Goal: Task Accomplishment & Management: Manage account settings

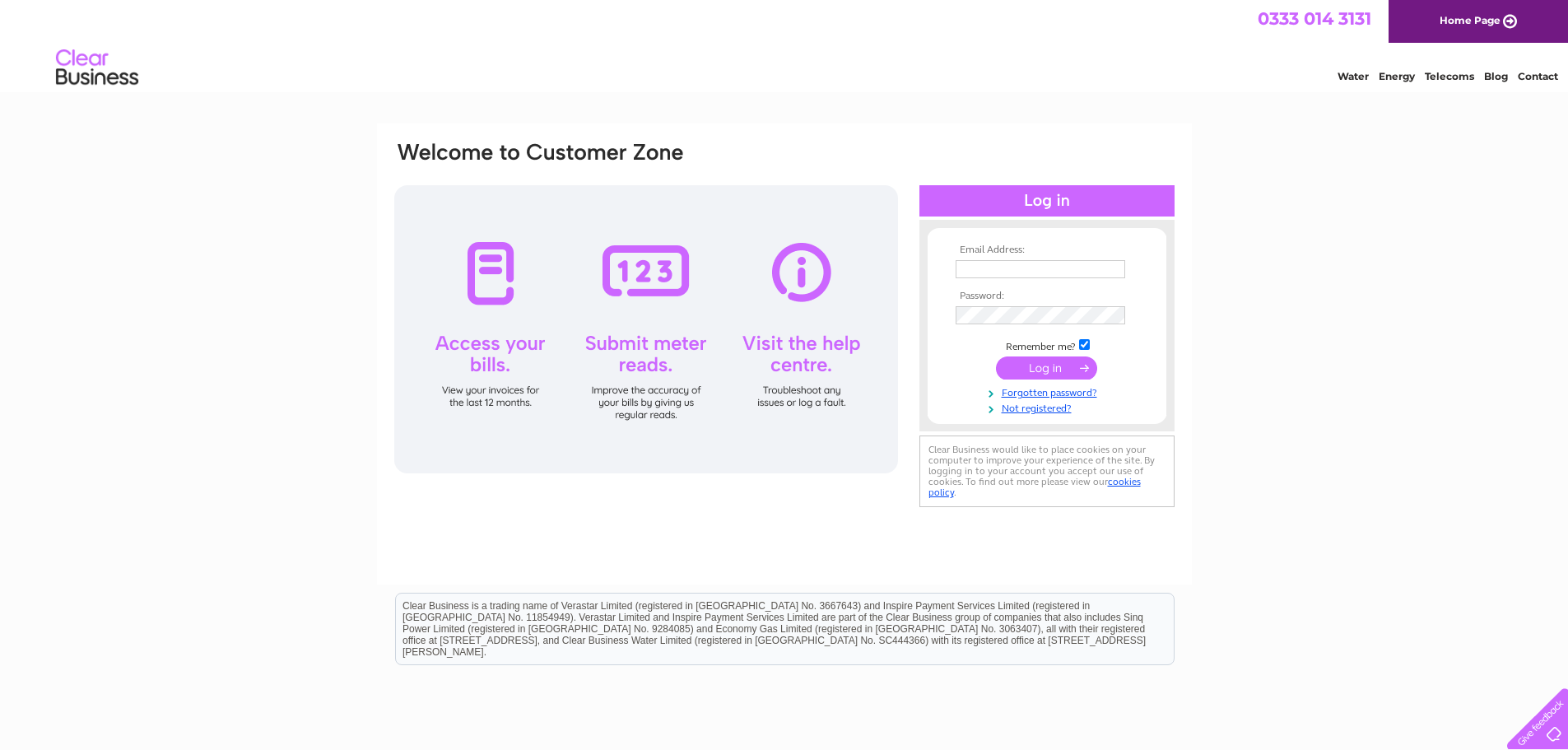
type input "[EMAIL_ADDRESS][DOMAIN_NAME]"
click at [1045, 366] on input "submit" at bounding box center [1046, 368] width 101 height 23
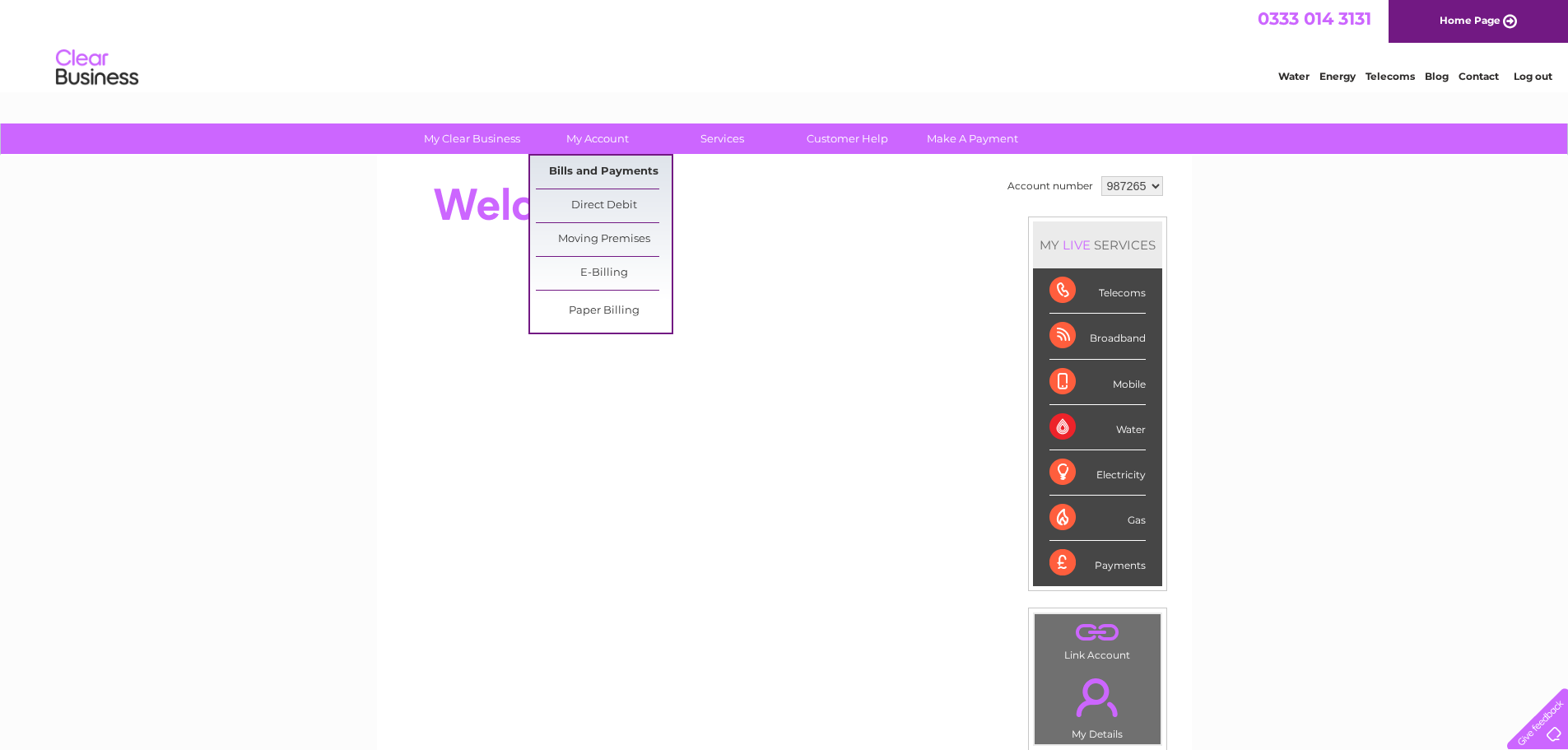
click at [609, 175] on link "Bills and Payments" at bounding box center [604, 172] width 136 height 33
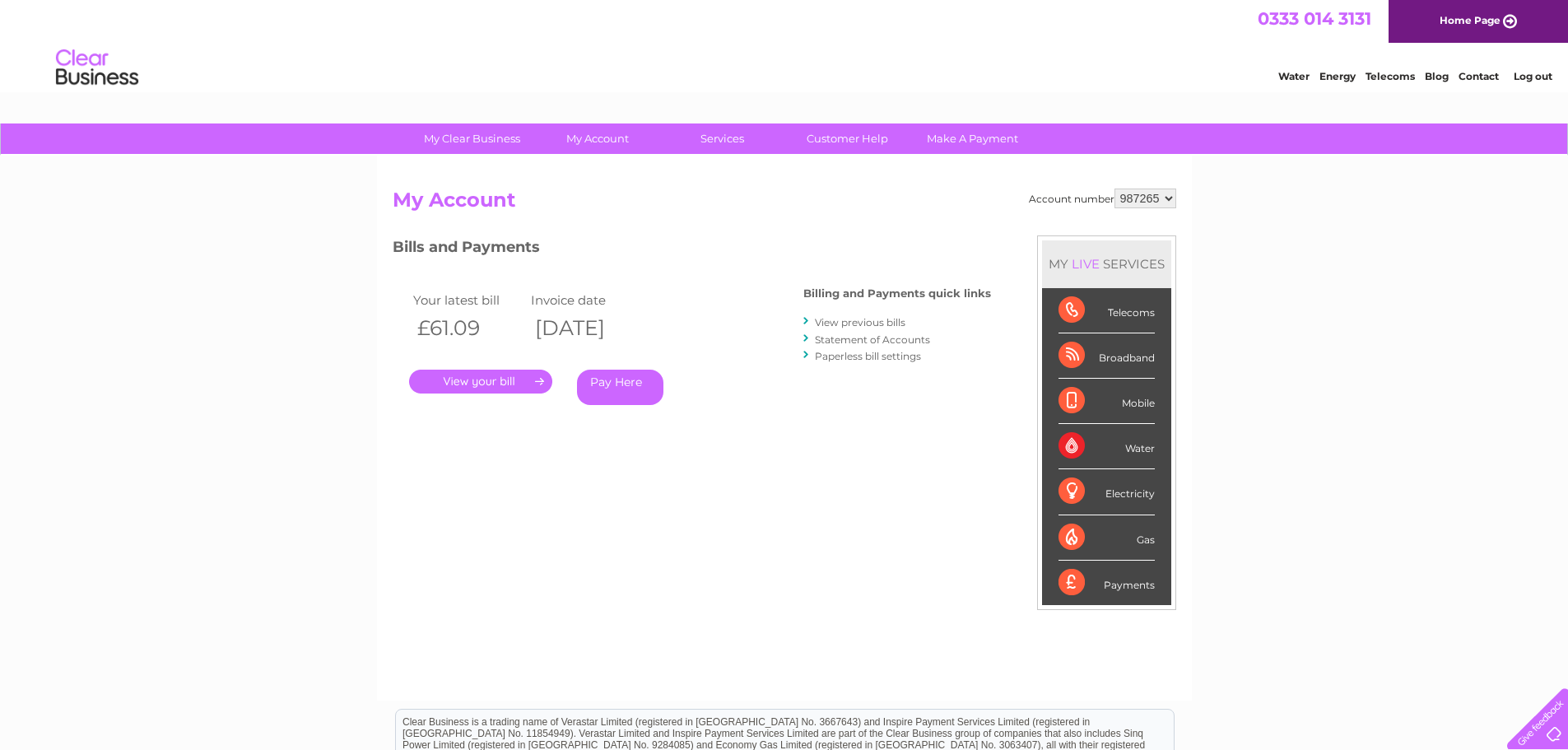
click at [464, 383] on link "." at bounding box center [481, 381] width 143 height 24
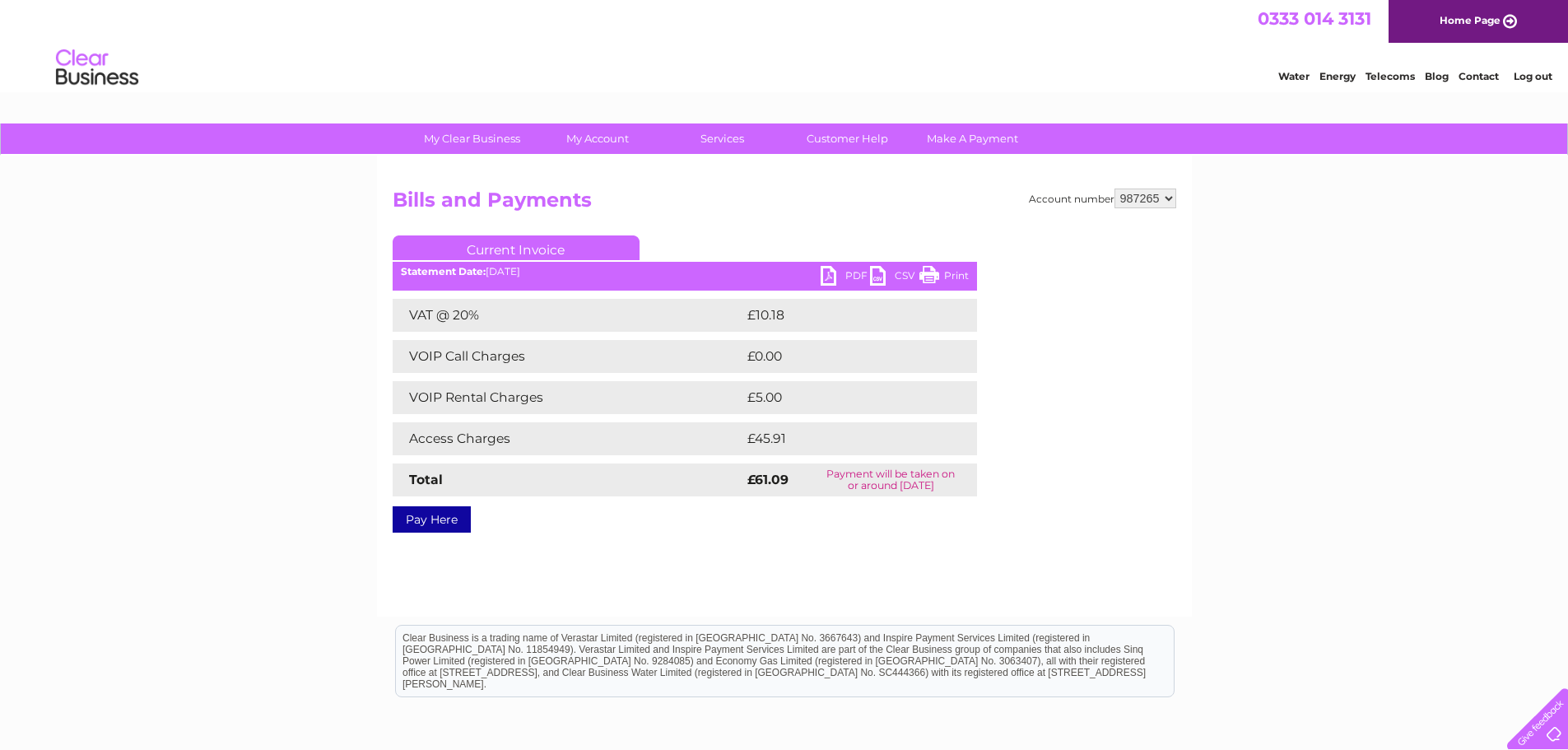
click at [835, 275] on link "PDF" at bounding box center [845, 278] width 49 height 24
click at [1545, 81] on link "Log out" at bounding box center [1533, 76] width 39 height 13
